Goal: Find specific page/section: Find specific page/section

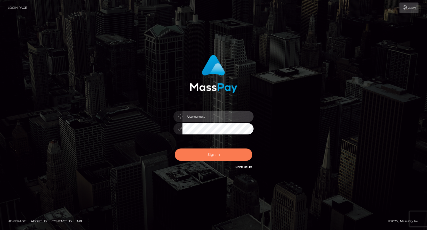
type input "dat.rush"
click at [212, 151] on button "Sign in" at bounding box center [214, 154] width 78 height 12
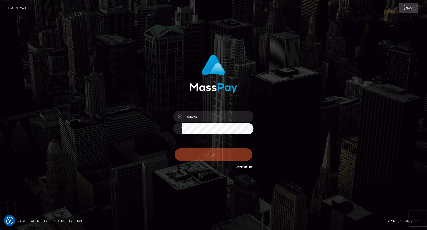
checkbox input "true"
click at [219, 154] on div "Sign in Need Help?" at bounding box center [214, 156] width 88 height 22
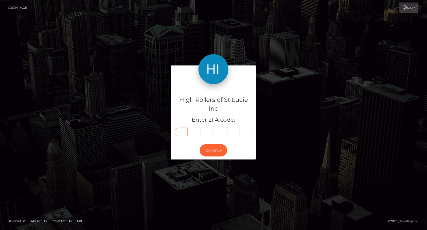
click at [185, 130] on input "text" at bounding box center [181, 131] width 13 height 9
type input "6"
type input "1"
type input "5"
type input "8"
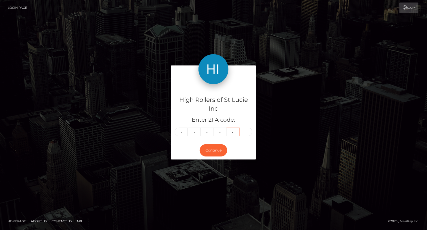
type input "1"
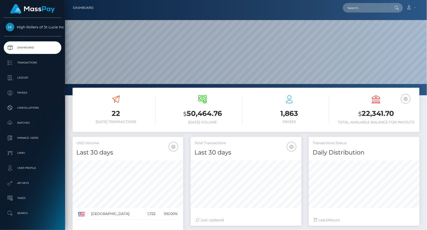
scroll to position [89, 111]
click at [276, 134] on div "22 Today Transactions $ 50,464.76 Today Volume 1,863 $" at bounding box center [246, 112] width 355 height 49
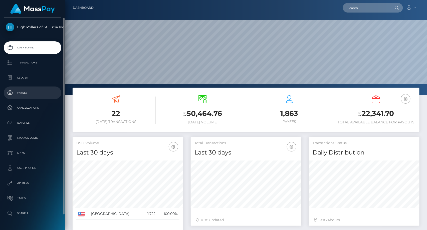
click at [43, 93] on p "Payees" at bounding box center [33, 93] width 54 height 8
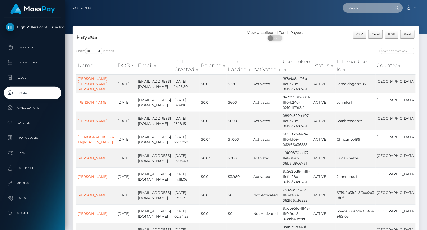
click at [366, 8] on input "text" at bounding box center [366, 8] width 47 height 10
paste input "[EMAIL_ADDRESS][DOMAIN_NAME]"
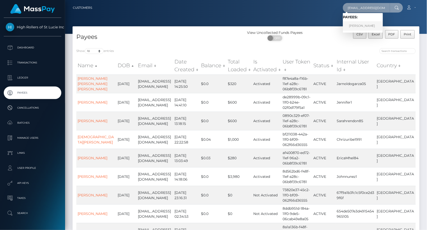
type input "[EMAIL_ADDRESS][DOMAIN_NAME]"
click at [370, 24] on link "JASON CHRISTOPHER HRUSKA" at bounding box center [363, 25] width 40 height 9
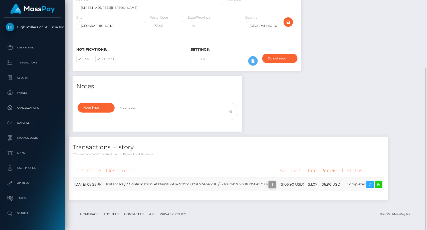
scroll to position [60, 111]
click at [275, 186] on icon "button" at bounding box center [272, 184] width 6 height 6
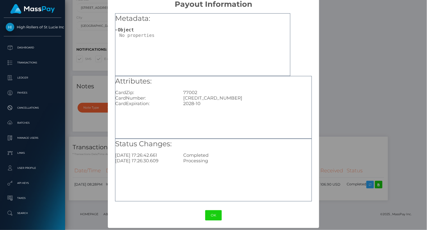
scroll to position [0, 0]
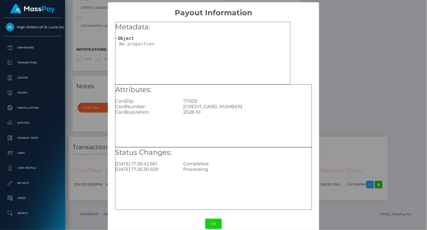
click at [360, 210] on div "× Payout Information Metadata: Object Attributes: CardZip: 77002 CardNumber: [C…" at bounding box center [213, 115] width 427 height 230
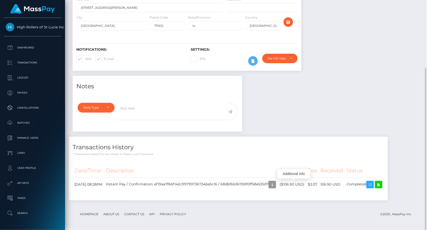
scroll to position [60, 111]
click at [382, 182] on icon at bounding box center [379, 184] width 6 height 6
